Goal: Information Seeking & Learning: Learn about a topic

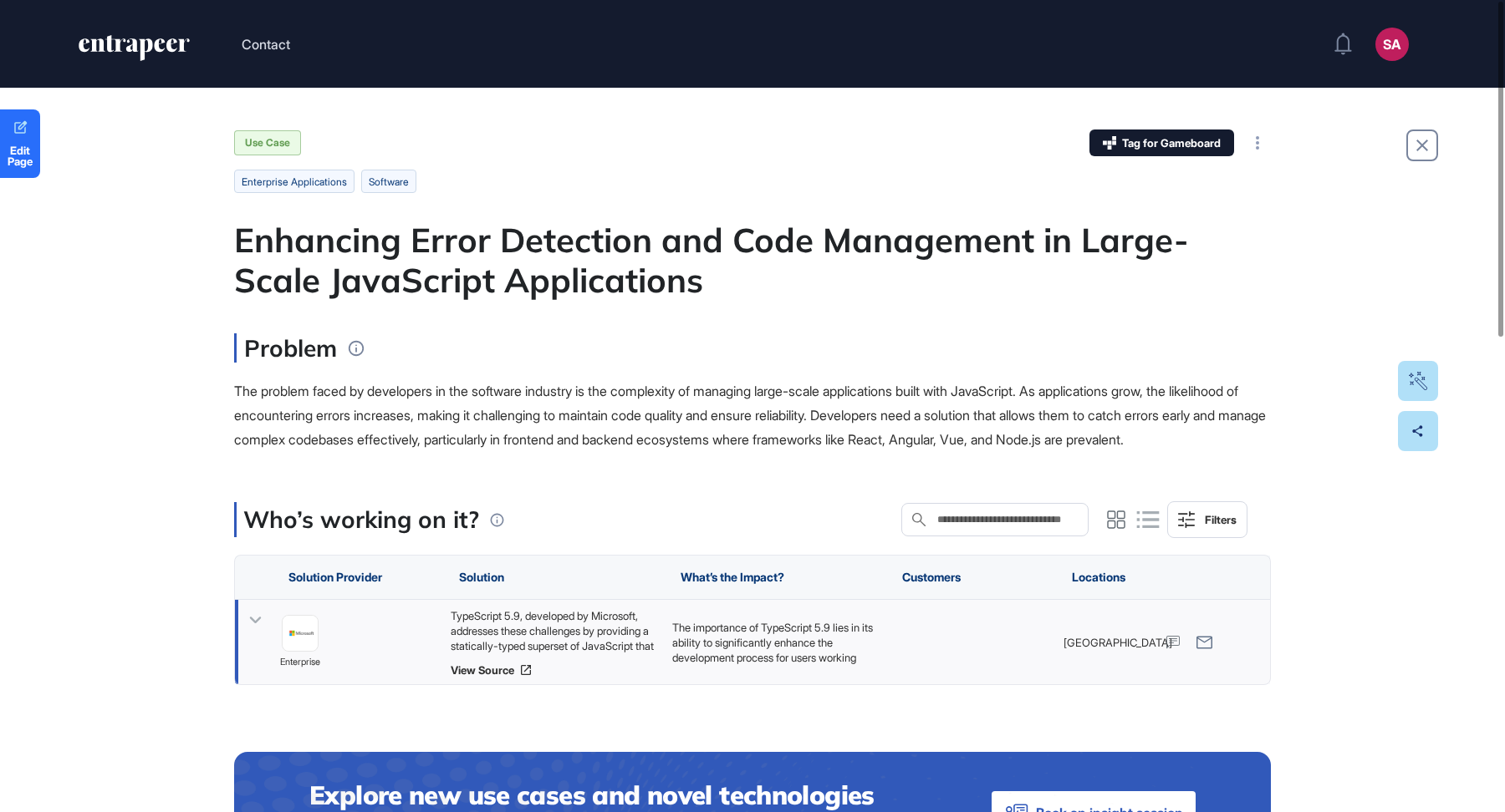
click at [593, 643] on div "TypeScript 5.9, developed by Microsoft, addresses these challenges by providing…" at bounding box center [553, 631] width 205 height 45
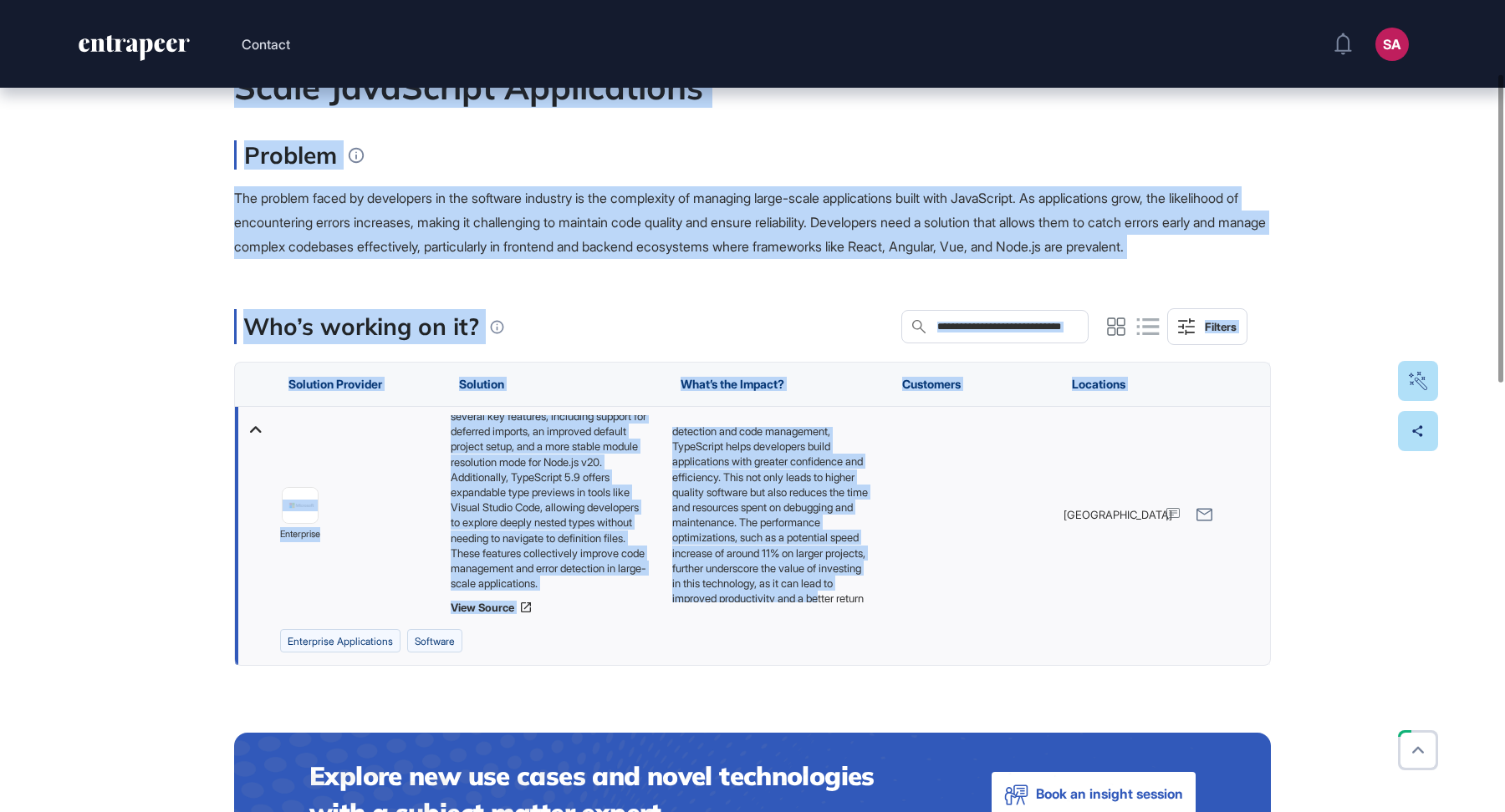
scroll to position [129, 0]
drag, startPoint x: 221, startPoint y: 247, endPoint x: 874, endPoint y: 628, distance: 756.0
copy main "Loremipsu Dolor Sitametco adi Elit Seddoeiusm te Incid-Utlab EtdoLorema Aliquae…"
